Goal: Information Seeking & Learning: Understand process/instructions

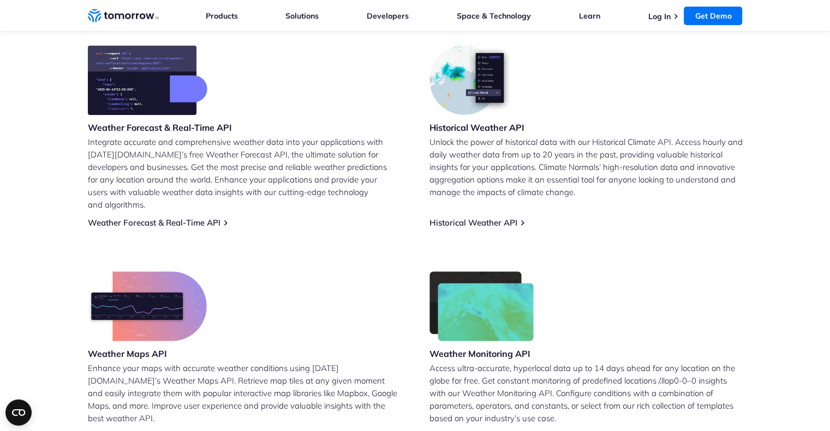
scroll to position [545, 0]
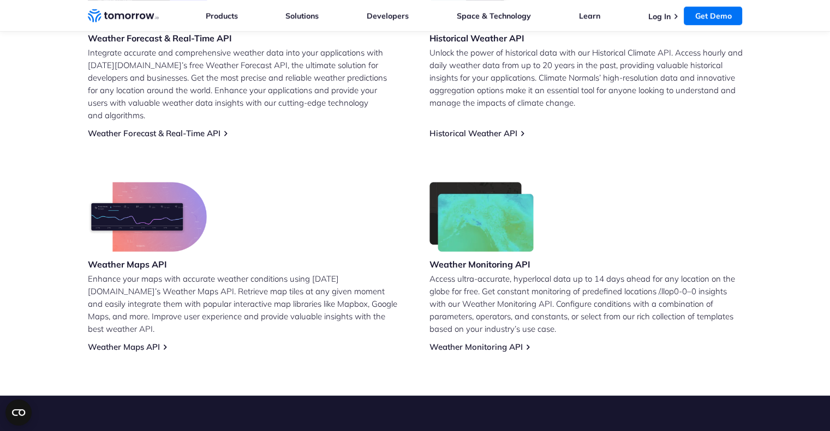
click at [123, 293] on p "Enhance your maps with accurate weather conditions using Tomorrow.io’s Weather …" at bounding box center [244, 304] width 313 height 63
click at [114, 342] on link "Weather Maps API" at bounding box center [124, 347] width 72 height 10
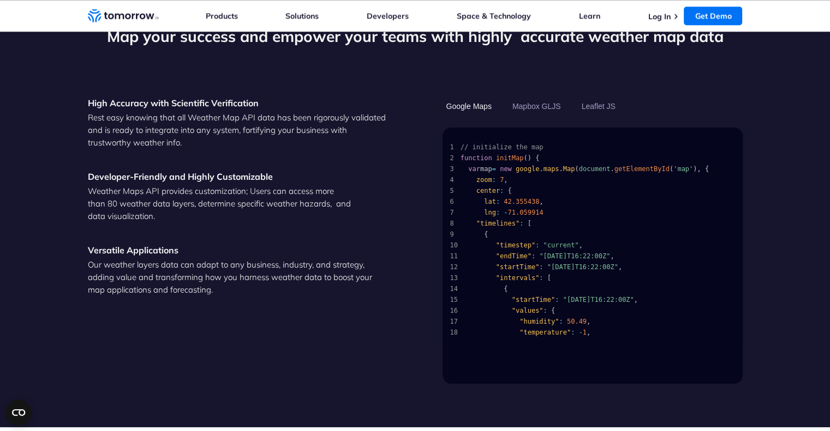
scroll to position [1124, 0]
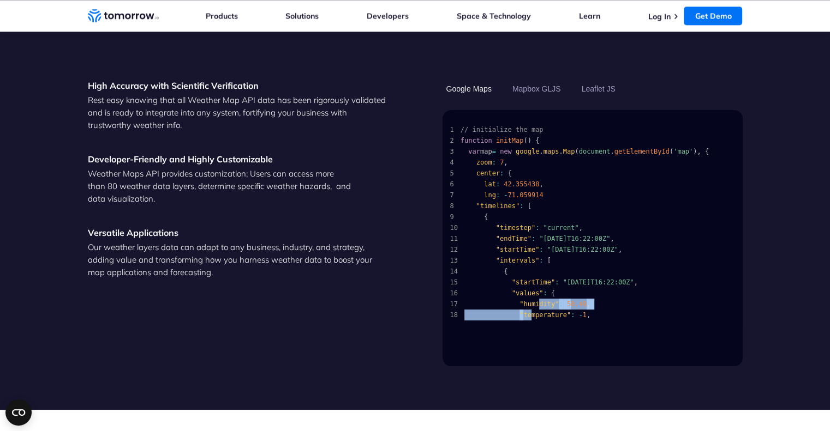
drag, startPoint x: 532, startPoint y: 287, endPoint x: 517, endPoint y: 333, distance: 47.8
click at [519, 332] on div "1 // initialize the map 2 function initMap ( ) { 3 var map = new google . maps …" at bounding box center [592, 238] width 300 height 256
click at [339, 242] on p "Our weather layers data can adapt to any business, industry, and strategy, addi…" at bounding box center [238, 260] width 300 height 38
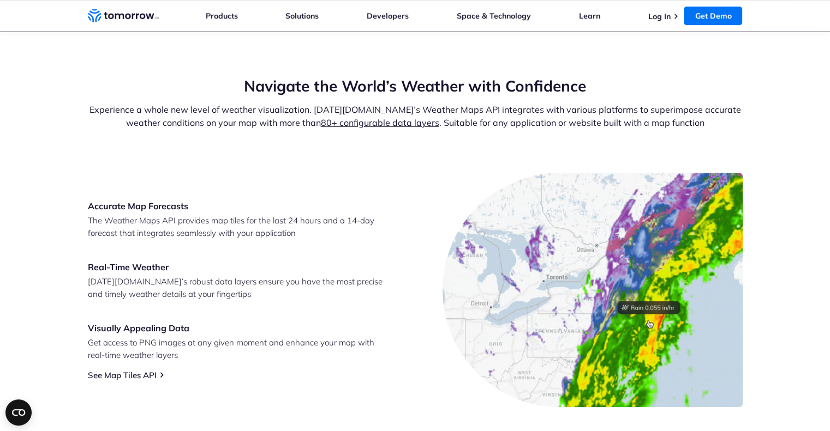
scroll to position [360, 0]
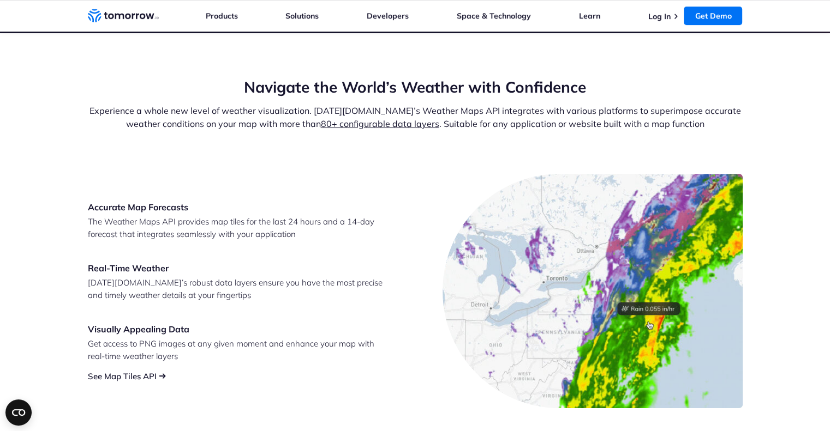
click at [107, 375] on link "See Map Tiles API" at bounding box center [122, 376] width 69 height 10
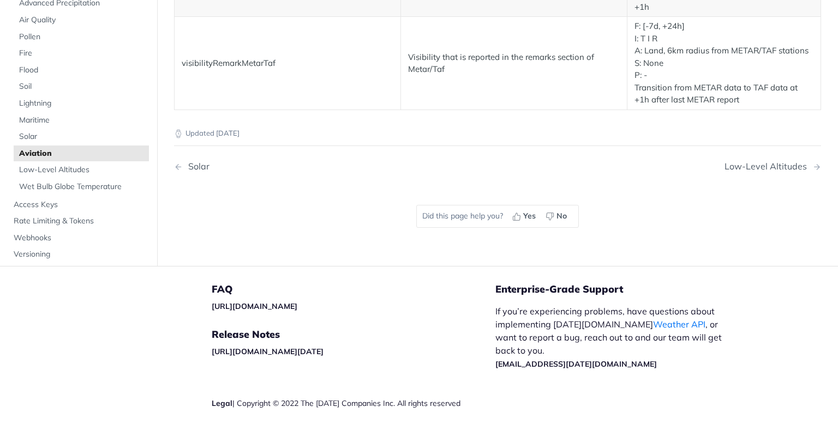
scroll to position [2188, 0]
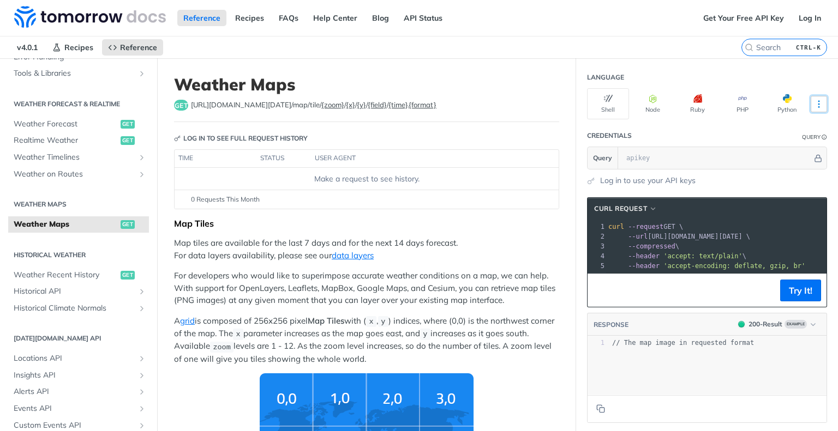
click at [814, 99] on icon "More ellipsis" at bounding box center [819, 104] width 10 height 10
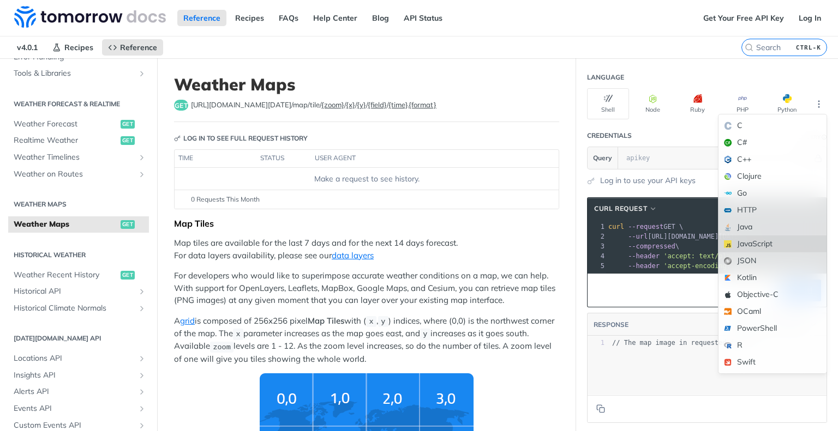
click at [749, 241] on div "JavaScript" at bounding box center [772, 244] width 108 height 17
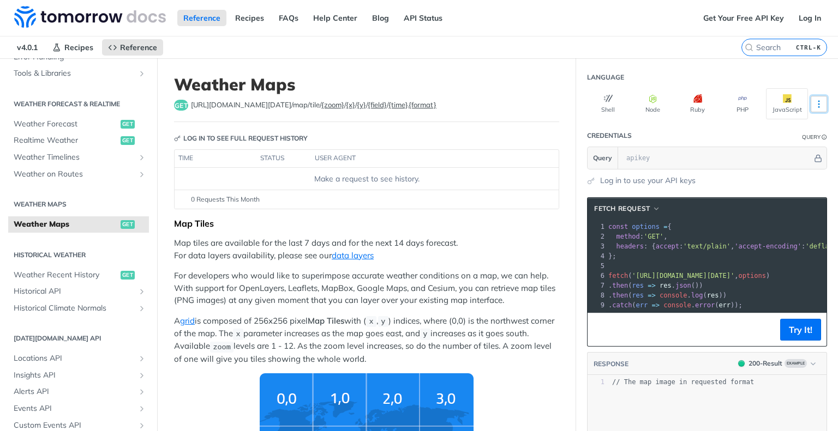
click at [818, 103] on icon "More ellipsis" at bounding box center [818, 104] width 1 height 7
click at [620, 68] on header "Language" at bounding box center [707, 78] width 240 height 22
click at [657, 154] on input "text" at bounding box center [716, 158] width 191 height 22
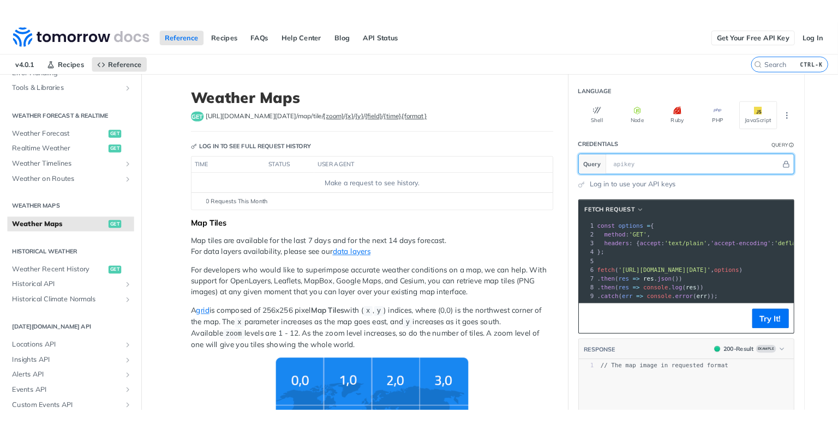
scroll to position [203, 0]
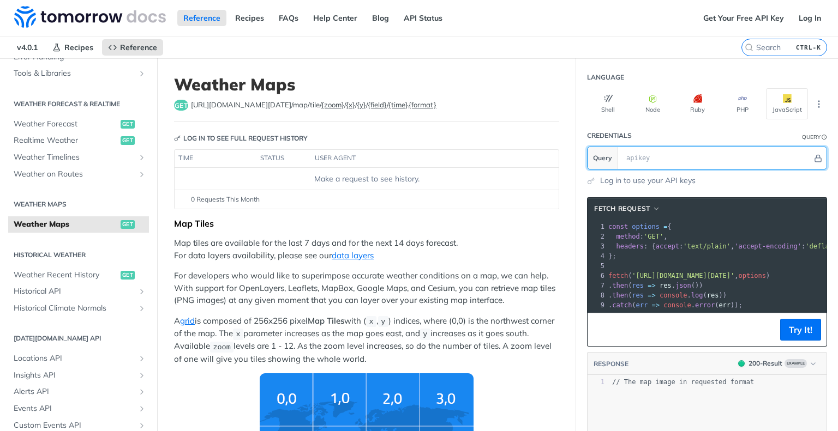
click at [660, 159] on input "text" at bounding box center [716, 158] width 191 height 22
paste input "OUfiVPFc5rKMvqK8rZwpAV8JXLeGSAnM"
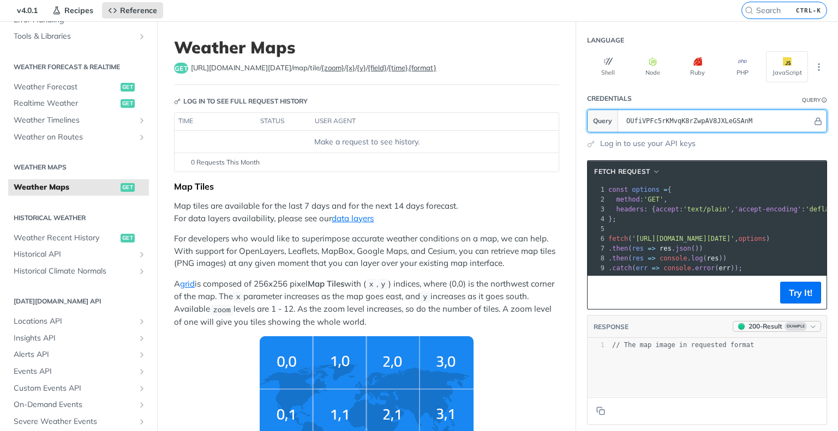
scroll to position [55, 0]
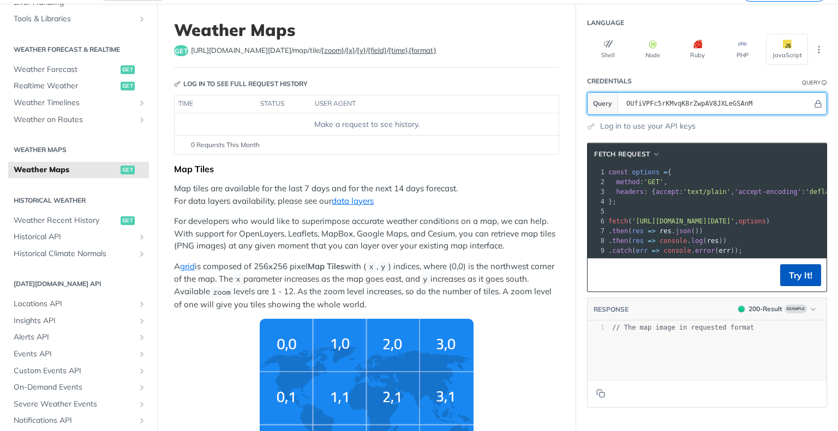
type input "OUfiVPFc5rKMvqK8rZwpAV8JXLeGSAnM"
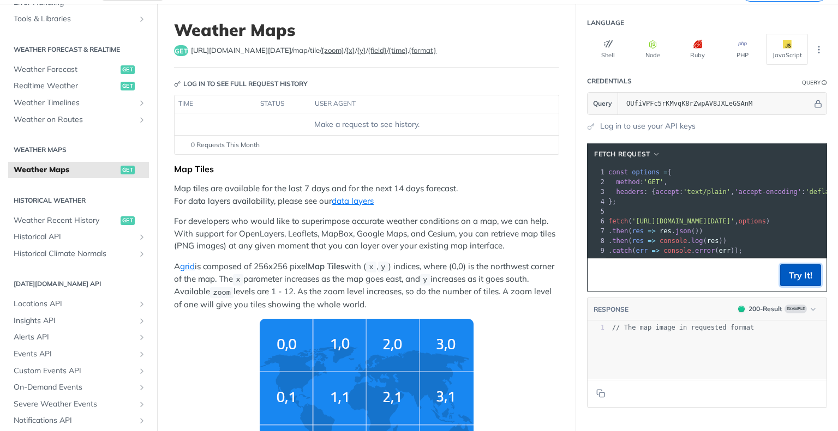
click at [792, 286] on button "Try It!" at bounding box center [800, 276] width 41 height 22
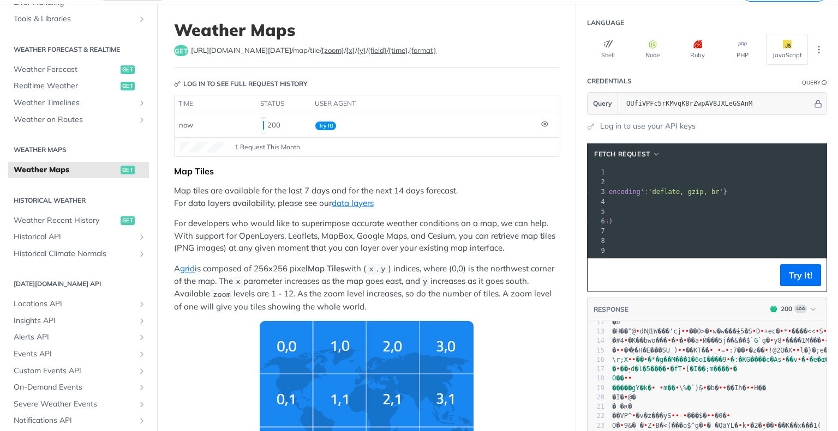
scroll to position [0, 0]
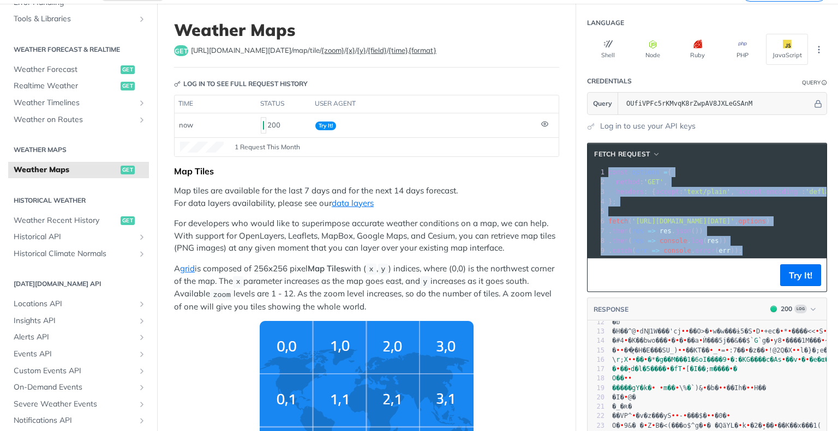
drag, startPoint x: 749, startPoint y: 249, endPoint x: 552, endPoint y: 165, distance: 213.8
copy div "const options = { 2 method : 'GET' , 3 headers : { accept : 'text/plain' , 'acc…"
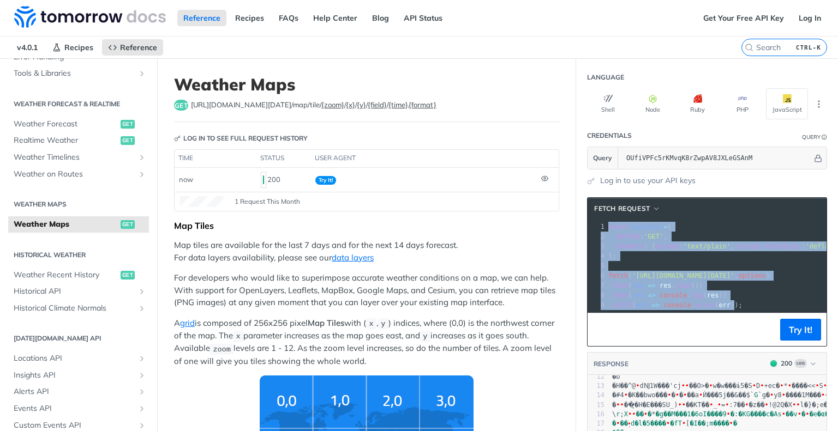
drag, startPoint x: 664, startPoint y: 310, endPoint x: 711, endPoint y: 310, distance: 47.5
click at [722, 312] on div at bounding box center [842, 312] width 472 height 1
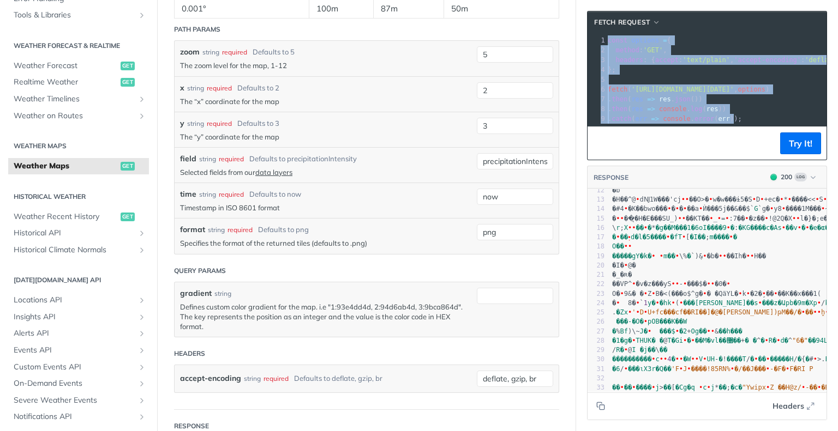
scroll to position [1091, 0]
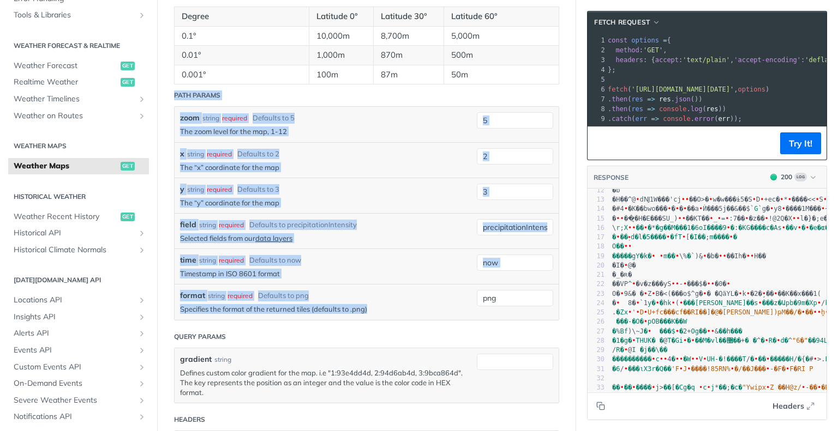
drag, startPoint x: 170, startPoint y: 89, endPoint x: 534, endPoint y: 312, distance: 426.7
copy form "Path Params zoom string required Defaults to 5 The zoom level for the map, 1-12…"
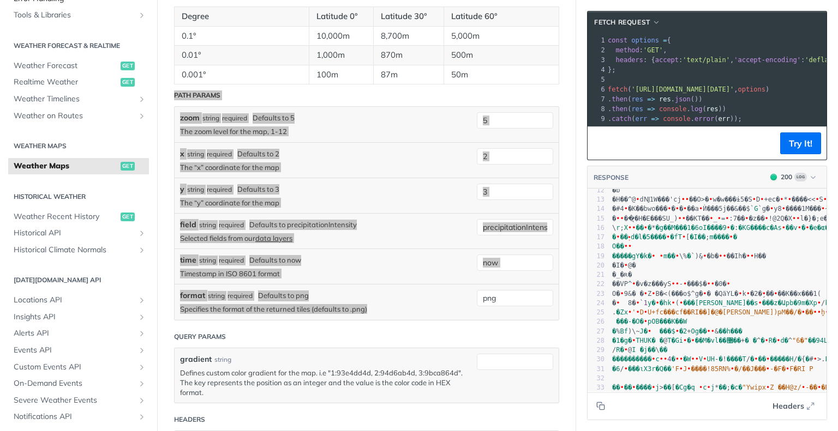
scroll to position [109, 0]
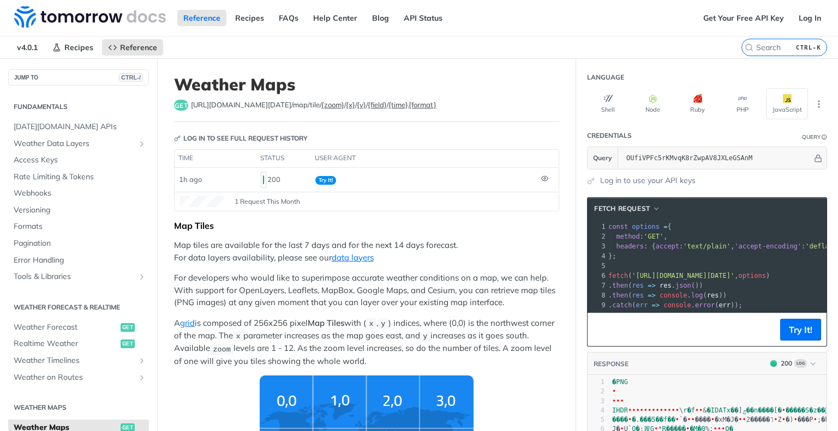
scroll to position [109, 0]
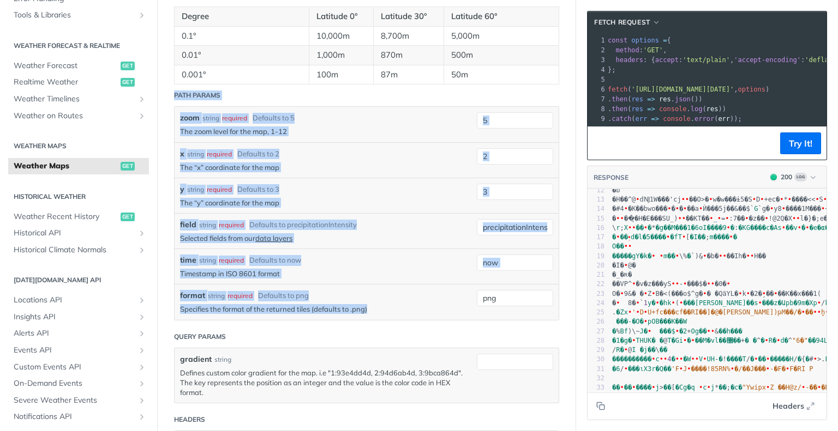
click at [267, 92] on header "Path Params" at bounding box center [366, 96] width 385 height 22
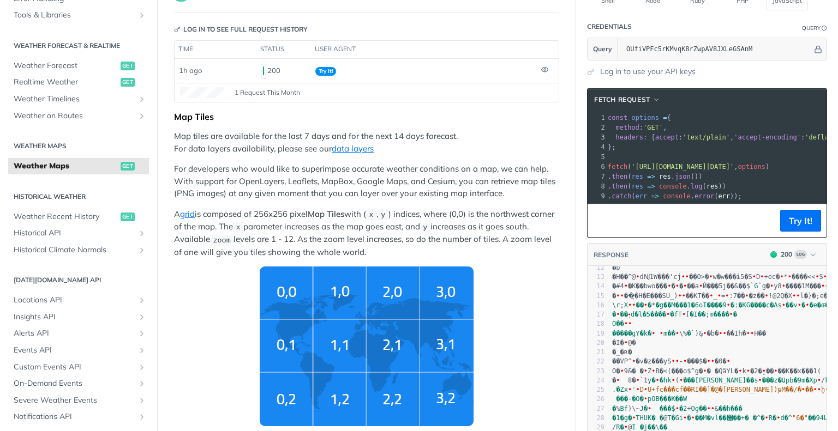
click at [325, 136] on p "Map tiles are available for the last 7 days and for the next 14 days forecast. …" at bounding box center [366, 142] width 385 height 25
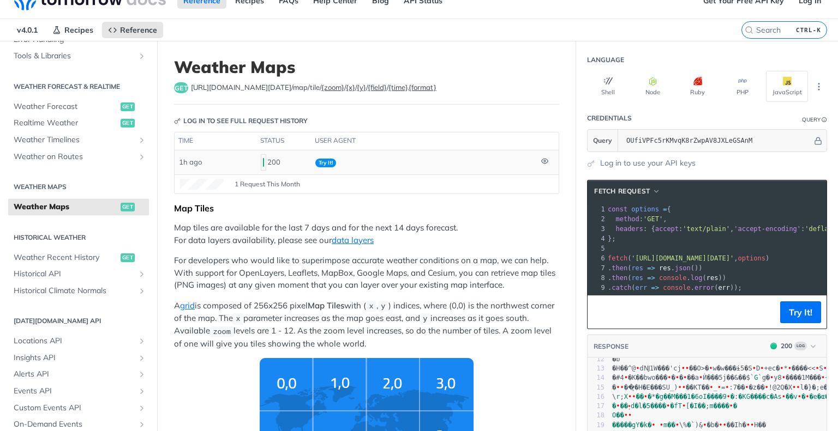
scroll to position [0, 0]
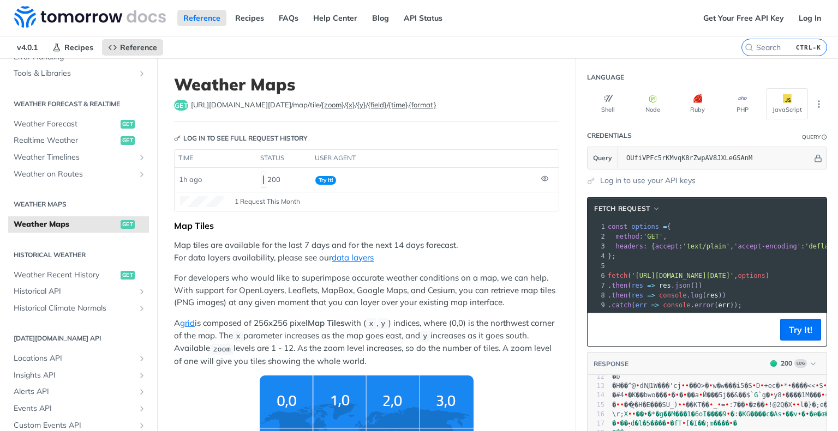
click at [48, 229] on link "Weather Maps get" at bounding box center [78, 225] width 141 height 16
